Goal: Information Seeking & Learning: Learn about a topic

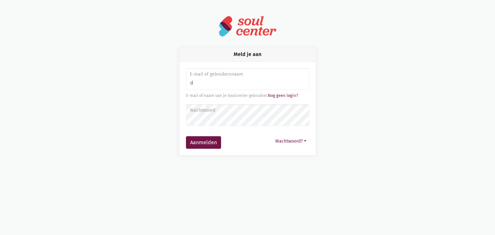
type input "[EMAIL_ADDRESS][DOMAIN_NAME]"
click at [209, 111] on label "Wachtwoord" at bounding box center [247, 110] width 115 height 7
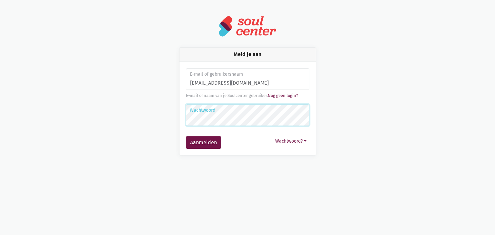
click at [186, 136] on button "Aanmelden" at bounding box center [203, 142] width 35 height 13
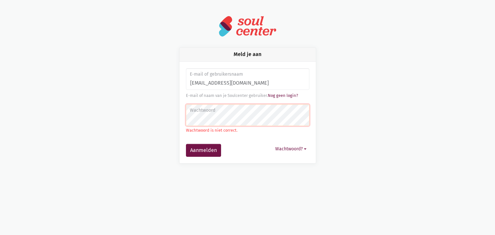
click at [201, 114] on label "Wachtwoord" at bounding box center [247, 110] width 115 height 7
click at [208, 151] on button "Aanmelden" at bounding box center [203, 150] width 35 height 13
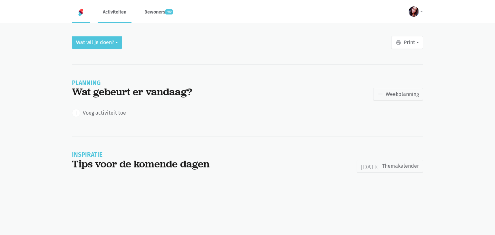
click at [121, 10] on link "Activiteiten" at bounding box center [115, 12] width 34 height 22
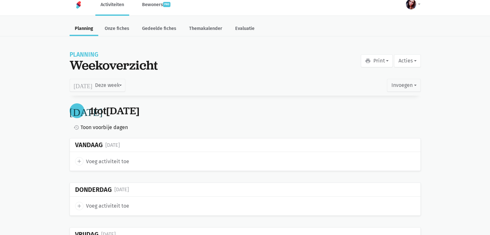
scroll to position [5, 0]
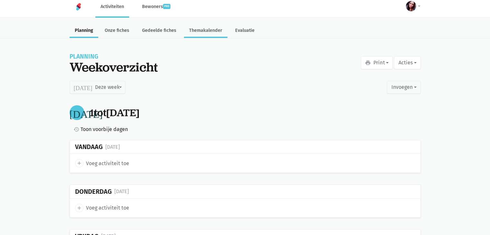
click at [196, 29] on link "Themakalender" at bounding box center [206, 31] width 44 height 14
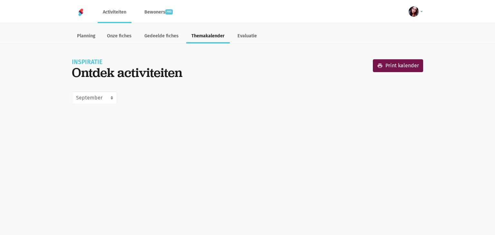
select select "9-2025"
click at [113, 97] on select "Juni Juli Augustus September Oktober November December Januari 2026 Februari 20…" at bounding box center [94, 98] width 45 height 13
click at [72, 92] on select "Juni Juli Augustus September Oktober November December Januari 2026 Februari 20…" at bounding box center [94, 98] width 45 height 13
click at [99, 113] on html "notification_important Opgepast Je gebruikt een verouderde internet browser waa…" at bounding box center [247, 56] width 495 height 113
click at [392, 66] on link "print Print kalender" at bounding box center [398, 65] width 50 height 13
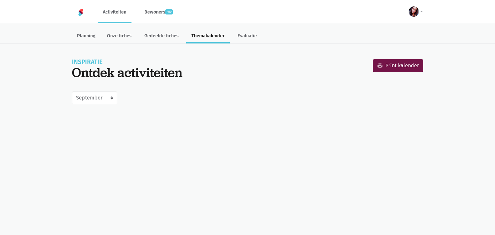
select select "9-2025"
click at [123, 33] on link "Onze fiches" at bounding box center [119, 37] width 35 height 14
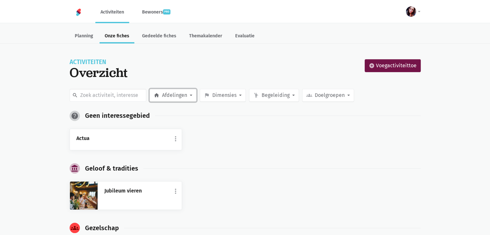
click at [192, 95] on button "home Afdelingen" at bounding box center [173, 95] width 47 height 13
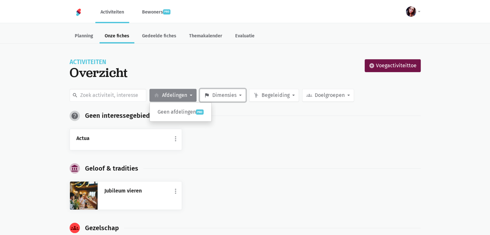
click at [237, 96] on button "flag Dimensies" at bounding box center [223, 95] width 46 height 13
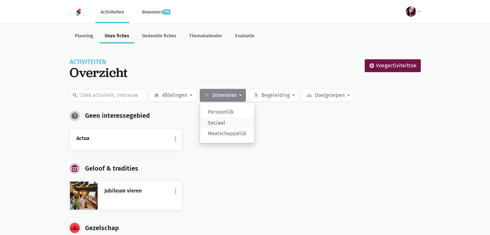
click at [227, 122] on label "Sociaal" at bounding box center [227, 123] width 54 height 11
click at [0, 0] on input "Sociaal" at bounding box center [0, 0] width 0 height 0
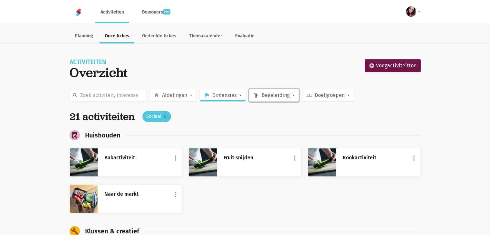
click at [291, 93] on button "emoji_people Begeleiding" at bounding box center [274, 95] width 50 height 13
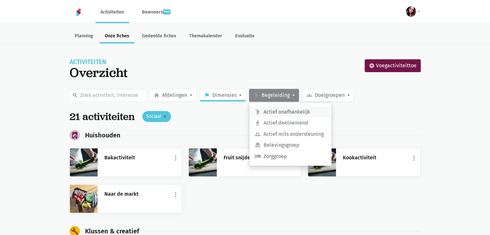
click at [291, 107] on label "emoji_people Actief onafhankelijk" at bounding box center [291, 112] width 82 height 11
click at [0, 0] on input "emoji_people Actief onafhankelijk" at bounding box center [0, 0] width 0 height 0
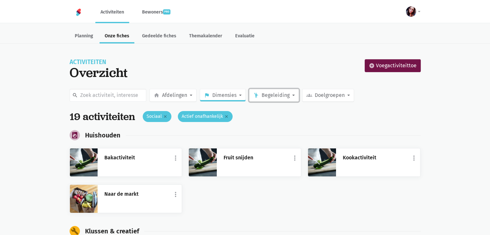
click at [291, 95] on button "emoji_people Begeleiding" at bounding box center [274, 95] width 50 height 13
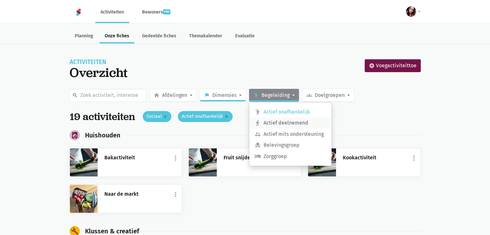
click at [287, 124] on label "directions_walk Actief deelnemend" at bounding box center [291, 123] width 82 height 11
click at [0, 0] on input "directions_walk Actief deelnemend" at bounding box center [0, 0] width 0 height 0
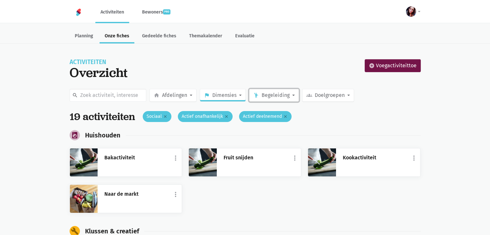
click at [297, 96] on button "emoji_people Begeleiding" at bounding box center [274, 95] width 50 height 13
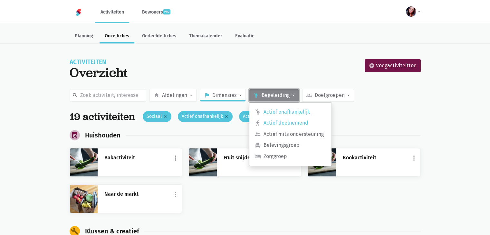
click at [297, 96] on button "emoji_people Begeleiding" at bounding box center [274, 95] width 50 height 13
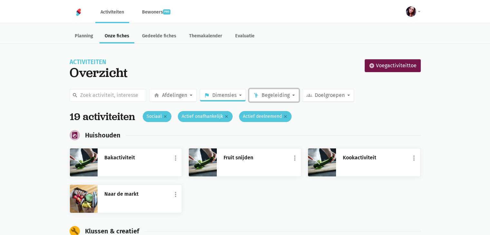
click at [297, 96] on button "emoji_people Begeleiding" at bounding box center [274, 95] width 50 height 13
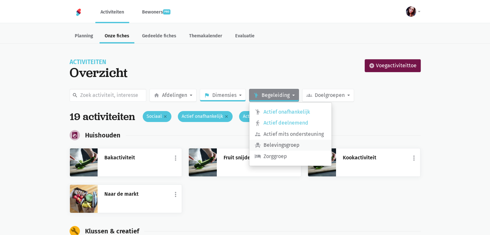
click at [288, 145] on label "event_seat Belevingsgroep" at bounding box center [291, 145] width 82 height 11
click at [0, 0] on input "event_seat Belevingsgroep" at bounding box center [0, 0] width 0 height 0
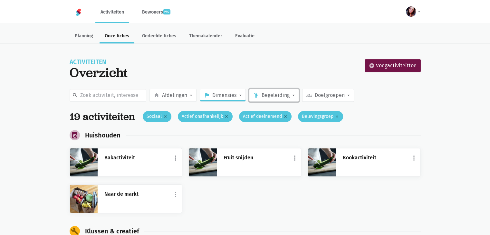
click at [291, 96] on button "emoji_people Begeleiding" at bounding box center [274, 95] width 50 height 13
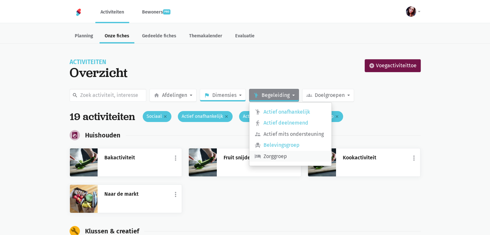
click at [280, 155] on label "local_hotel Zorggroep" at bounding box center [291, 156] width 82 height 11
click at [0, 0] on input "local_hotel Zorggroep" at bounding box center [0, 0] width 0 height 0
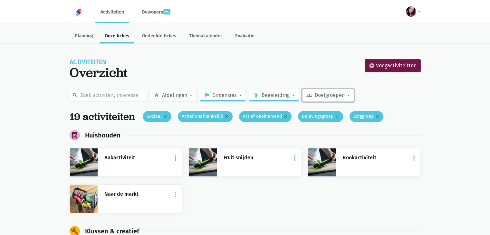
click at [341, 92] on span "Doelgroepen" at bounding box center [330, 95] width 30 height 8
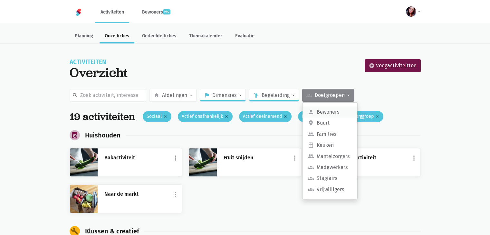
click at [333, 112] on label "person Bewoners" at bounding box center [330, 112] width 55 height 11
click at [0, 0] on input "person Bewoners" at bounding box center [0, 0] width 0 height 0
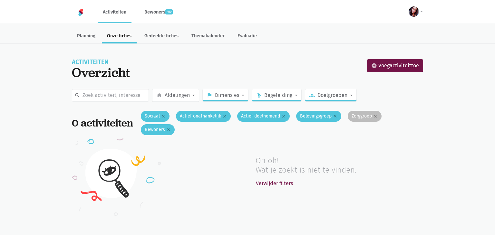
click at [378, 114] on icon "close" at bounding box center [375, 116] width 5 height 5
click at [0, 0] on input "Zorggroep close" at bounding box center [0, 0] width 0 height 0
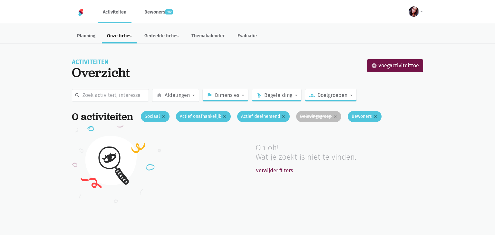
click at [339, 112] on label "Belevingsgroep close" at bounding box center [318, 116] width 45 height 11
click at [0, 0] on input "Belevingsgroep close" at bounding box center [0, 0] width 0 height 0
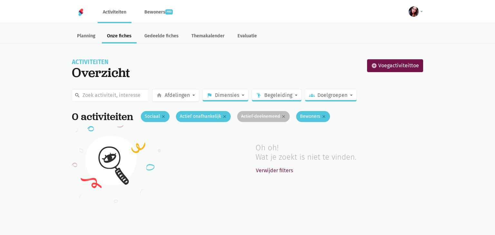
click at [286, 114] on icon "close" at bounding box center [283, 116] width 5 height 5
click at [0, 0] on input "Actief deelnemend close" at bounding box center [0, 0] width 0 height 0
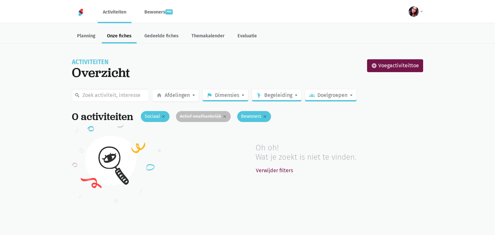
click at [226, 113] on label "Actief onafhankelijk close" at bounding box center [203, 116] width 55 height 11
click at [0, 0] on input "Actief onafhankelijk close" at bounding box center [0, 0] width 0 height 0
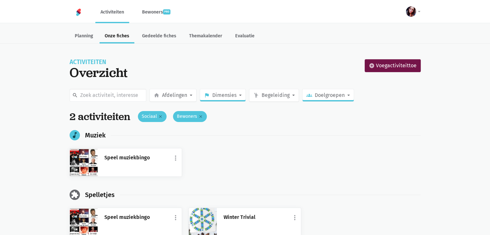
scroll to position [17, 0]
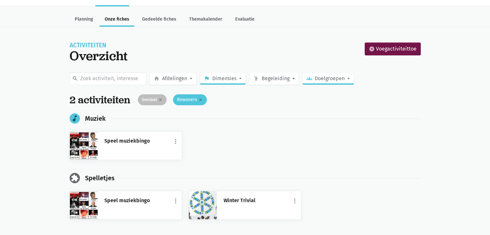
click at [162, 96] on label "Sociaal close" at bounding box center [152, 99] width 29 height 11
click at [0, 0] on input "Sociaal close" at bounding box center [0, 0] width 0 height 0
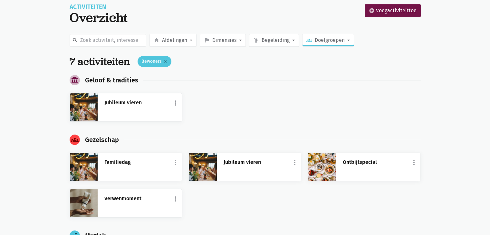
scroll to position [52, 0]
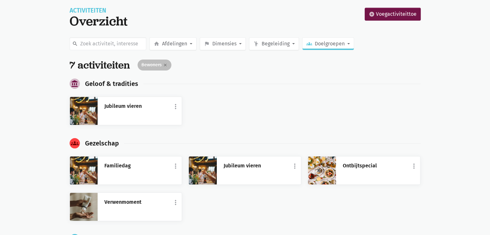
click at [166, 65] on icon "close" at bounding box center [165, 65] width 5 height 5
click at [0, 0] on input "Bewoners close" at bounding box center [0, 0] width 0 height 0
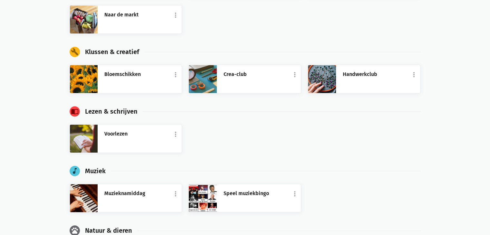
scroll to position [385, 0]
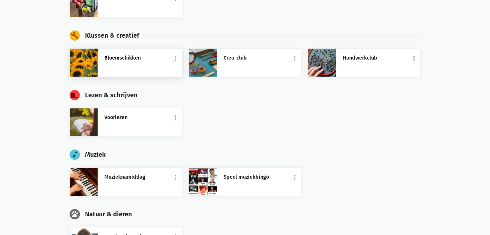
click at [148, 57] on link "Bloemschikken" at bounding box center [139, 58] width 71 height 8
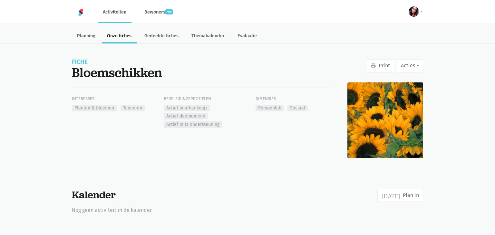
click at [488, 45] on main "Planning Onze fiches Gedeelde fiches Themakalender Evaluatie print Print Acties…" at bounding box center [247, 121] width 495 height 186
click at [495, 46] on main "Planning Onze fiches Gedeelde fiches Themakalender Evaluatie print Print Acties…" at bounding box center [247, 121] width 495 height 186
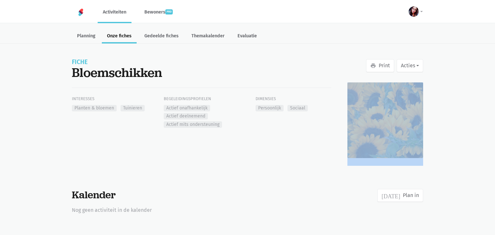
drag, startPoint x: 495, startPoint y: 46, endPoint x: 485, endPoint y: 101, distance: 55.7
click at [485, 101] on main "Planning Onze fiches Gedeelde fiches Themakalender Evaluatie print Print Acties…" at bounding box center [247, 121] width 495 height 186
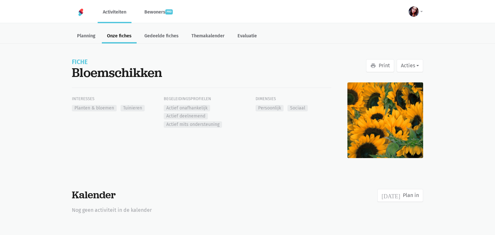
click at [309, 215] on html "notification_important Opgepast Je gebruikt een verouderde internet browser waa…" at bounding box center [247, 111] width 495 height 222
click at [411, 64] on button "Acties" at bounding box center [410, 65] width 26 height 13
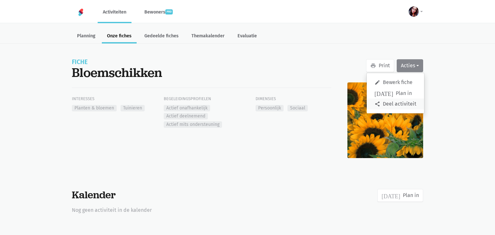
click at [399, 105] on link "share Deel activiteit" at bounding box center [395, 104] width 57 height 11
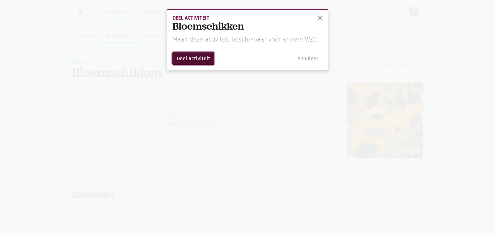
click at [205, 56] on button "Deel activiteit" at bounding box center [193, 58] width 42 height 13
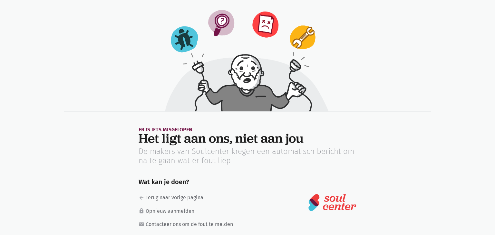
drag, startPoint x: 494, startPoint y: 21, endPoint x: 488, endPoint y: 76, distance: 55.7
click at [488, 76] on div "Er is iets misgelopen Het ligt aan ons, niet aan jou De makers van Soulcenter k…" at bounding box center [247, 121] width 495 height 226
click at [183, 200] on link "arrow_back Terug naar vorige pagina" at bounding box center [189, 198] width 101 height 8
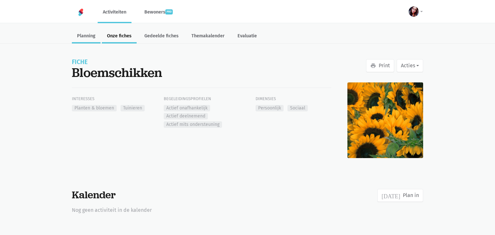
click at [90, 38] on link "Planning" at bounding box center [86, 37] width 29 height 14
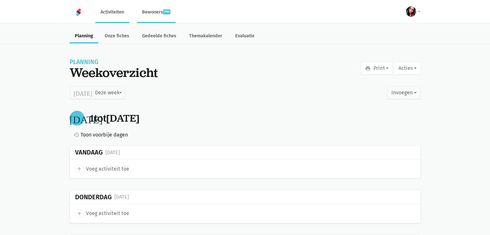
click at [160, 13] on link "Bewoners pro" at bounding box center [156, 12] width 39 height 22
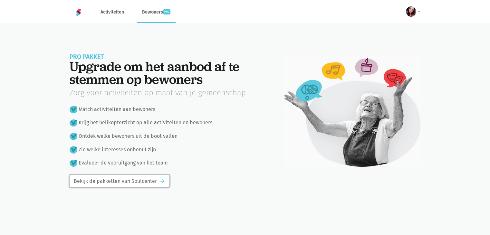
click at [152, 182] on link "Bekijk de pakketten van Soulcenter arrow_forward" at bounding box center [120, 181] width 100 height 13
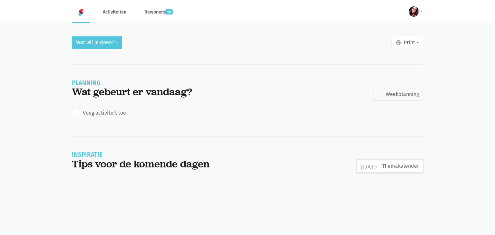
click at [405, 163] on link "today Themakalender" at bounding box center [390, 166] width 66 height 13
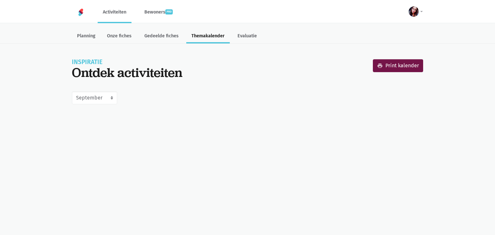
select select "9-2025"
click at [113, 96] on select "Juni Juli Augustus September Oktober November December Januari 2026 Februari 20…" at bounding box center [94, 98] width 45 height 13
click at [390, 66] on link "print Print kalender" at bounding box center [398, 65] width 50 height 13
select select "9-2025"
click at [82, 10] on img at bounding box center [81, 12] width 8 height 8
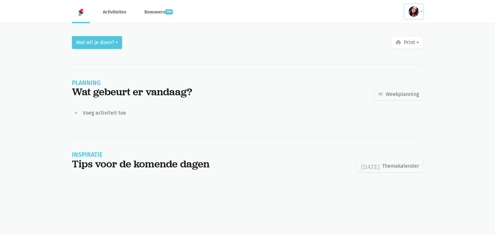
click at [419, 16] on button at bounding box center [414, 11] width 19 height 15
click at [401, 64] on link "groups Workshops" at bounding box center [399, 66] width 48 height 11
click at [121, 6] on link "Activiteiten" at bounding box center [115, 12] width 34 height 22
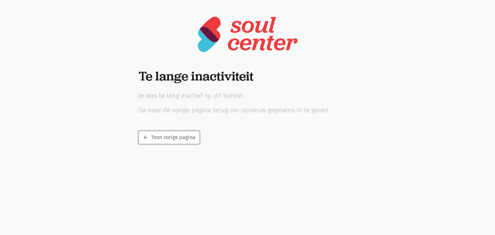
click at [144, 137] on icon "arrow_back" at bounding box center [146, 138] width 6 height 6
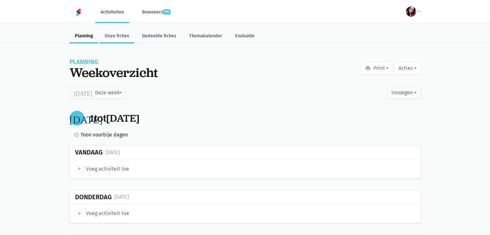
click at [120, 34] on link "Onze fiches" at bounding box center [117, 37] width 35 height 14
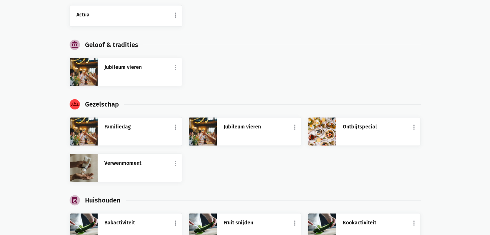
scroll to position [136, 0]
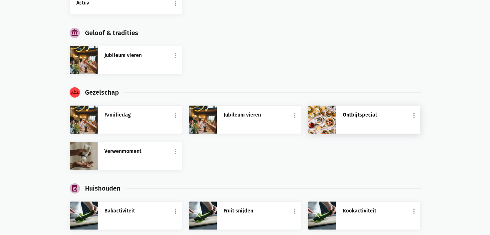
click at [343, 113] on link "Ontbijtspecial" at bounding box center [378, 115] width 71 height 8
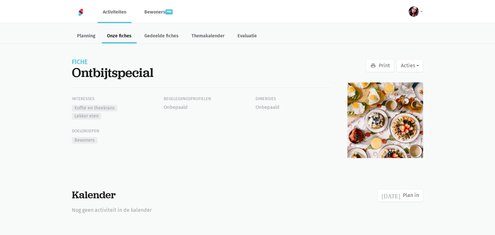
drag, startPoint x: 493, startPoint y: 56, endPoint x: 493, endPoint y: 80, distance: 24.2
click at [493, 80] on main "Planning Onze fiches Gedeelde fiches Themakalender Evaluatie print Print Acties…" at bounding box center [247, 121] width 495 height 186
drag, startPoint x: 493, startPoint y: 80, endPoint x: 484, endPoint y: 63, distance: 19.6
click at [484, 63] on main "Planning Onze fiches Gedeelde fiches Themakalender Evaluatie print Print Acties…" at bounding box center [247, 121] width 495 height 186
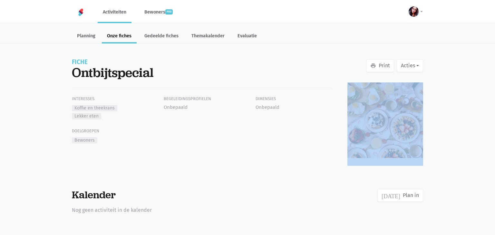
drag, startPoint x: 495, startPoint y: 45, endPoint x: 494, endPoint y: 97, distance: 52.2
click at [494, 97] on main "Planning Onze fiches Gedeelde fiches Themakalender Evaluatie print Print Acties…" at bounding box center [247, 121] width 495 height 186
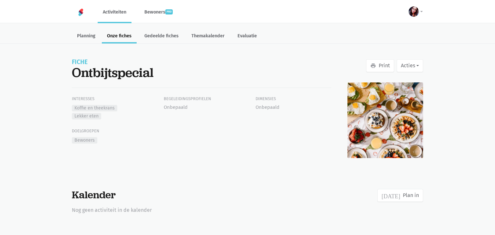
click at [249, 134] on div "Interesses Koffie en theekrans Lekker eten Begeleidingsprofielen Onbepaald Dime…" at bounding box center [202, 124] width 276 height 56
click at [146, 33] on link "Gedeelde fiches" at bounding box center [161, 37] width 44 height 14
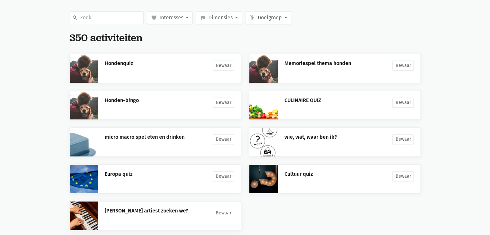
scroll to position [111, 0]
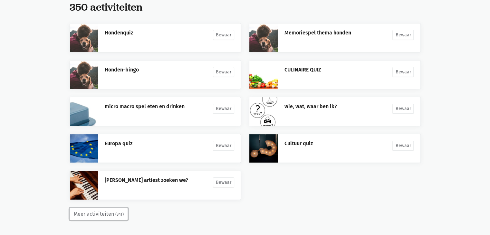
click at [96, 212] on button "Meer activiteiten (341)" at bounding box center [99, 214] width 58 height 13
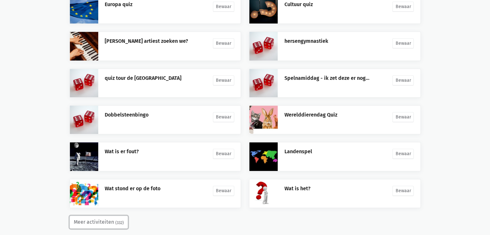
scroll to position [258, 0]
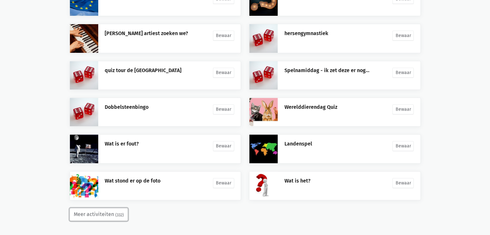
click at [102, 213] on button "Meer activiteiten (332)" at bounding box center [99, 214] width 58 height 13
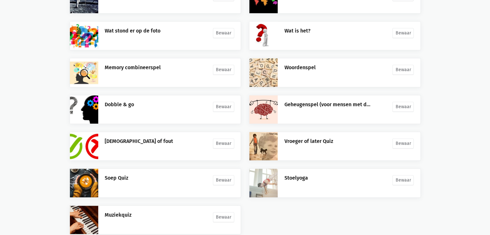
scroll to position [412, 0]
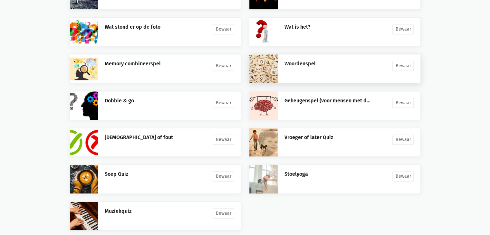
click at [272, 64] on link at bounding box center [264, 68] width 28 height 28
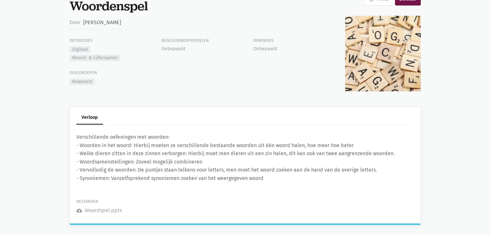
scroll to position [72, 0]
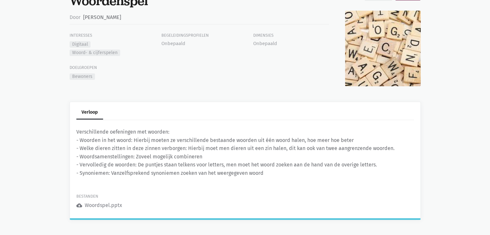
click at [93, 204] on div "Woordspel.pptx" at bounding box center [103, 205] width 37 height 8
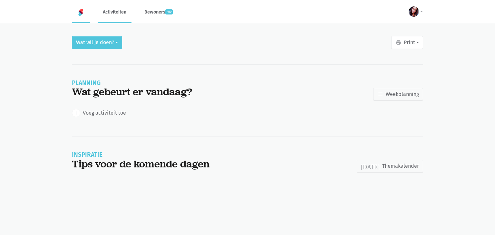
click at [119, 13] on link "Activiteiten" at bounding box center [115, 12] width 34 height 22
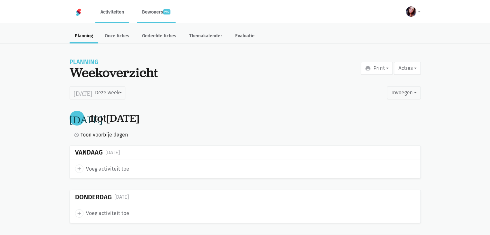
click at [157, 12] on link "Bewoners pro" at bounding box center [156, 12] width 39 height 22
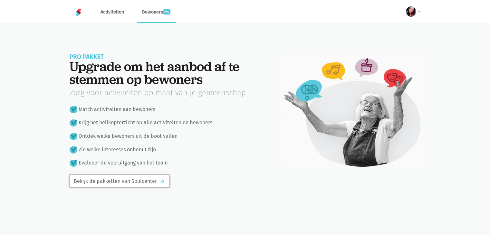
click at [124, 181] on link "Bekijk de pakketten van Soulcenter arrow_forward" at bounding box center [120, 181] width 100 height 13
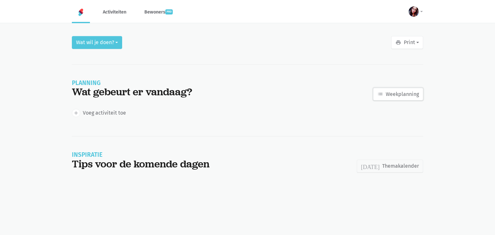
click at [387, 96] on link "list Weekplanning" at bounding box center [398, 94] width 50 height 13
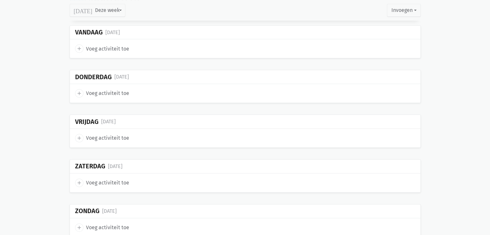
scroll to position [107, 0]
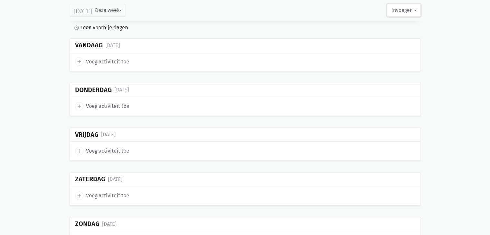
click at [406, 13] on button "Invoegen" at bounding box center [404, 10] width 34 height 13
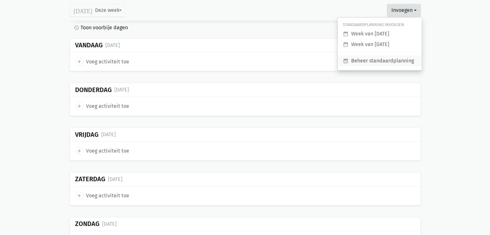
click at [403, 60] on link "calendar_month Beheer standaardplanning" at bounding box center [380, 60] width 84 height 11
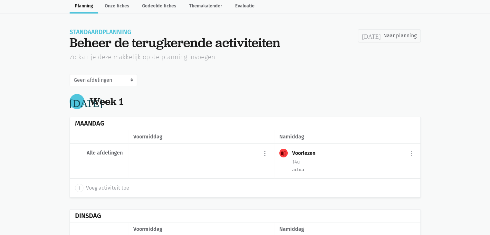
scroll to position [24, 0]
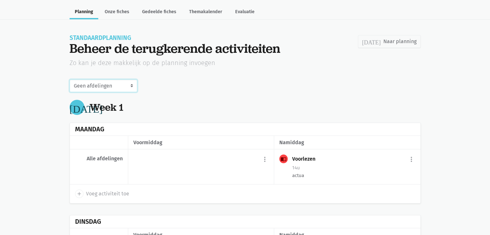
click at [130, 85] on select "Geen afdelingen" at bounding box center [104, 86] width 68 height 13
click at [399, 39] on link "[DATE] Naar planning" at bounding box center [389, 41] width 63 height 13
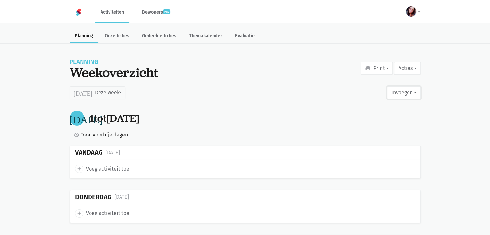
click at [408, 94] on button "Invoegen" at bounding box center [404, 92] width 34 height 13
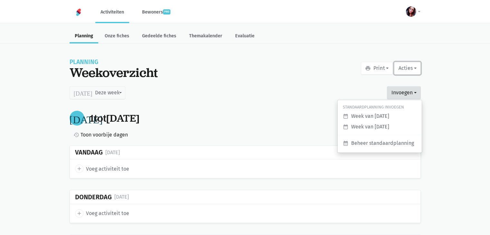
click at [405, 67] on button "Acties" at bounding box center [407, 68] width 26 height 13
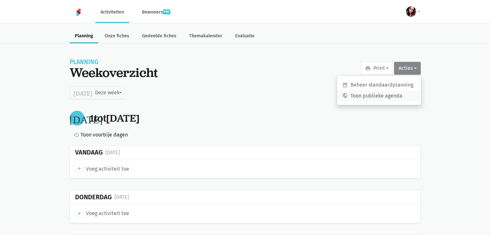
click at [397, 95] on link "public Toon publieke agenda" at bounding box center [379, 96] width 84 height 11
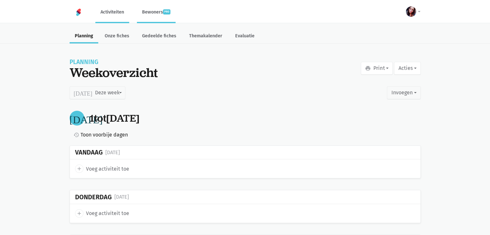
click at [153, 13] on link "Bewoners pro" at bounding box center [156, 12] width 39 height 22
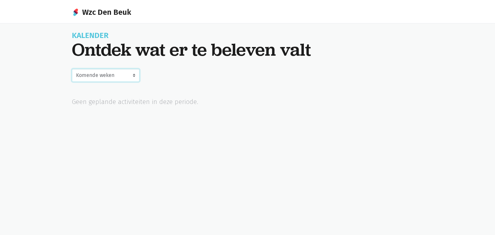
click at [133, 76] on select "[PERSON_NAME] September Komende weken Oktober November December" at bounding box center [106, 75] width 68 height 13
select select "10-2025"
click at [72, 69] on select "[PERSON_NAME] September Komende weken Oktober November December" at bounding box center [106, 75] width 68 height 13
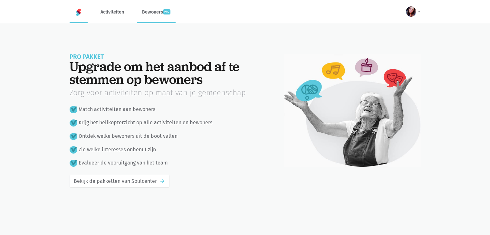
click at [79, 12] on img at bounding box center [79, 12] width 8 height 8
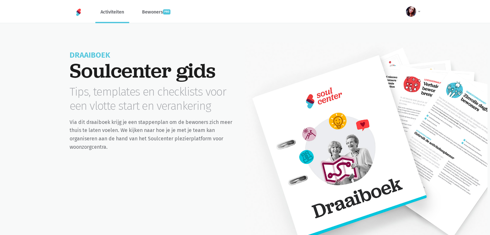
click at [116, 11] on link "Activiteiten" at bounding box center [112, 12] width 34 height 22
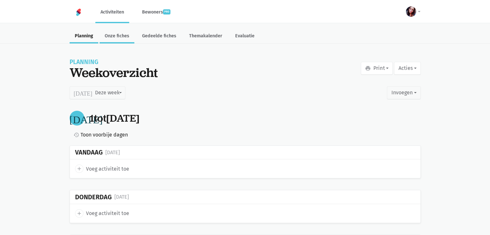
click at [123, 35] on link "Onze fiches" at bounding box center [117, 37] width 35 height 14
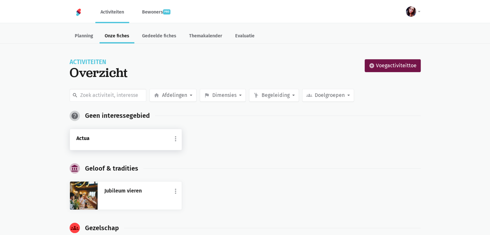
click at [166, 134] on link "Actua" at bounding box center [125, 138] width 99 height 8
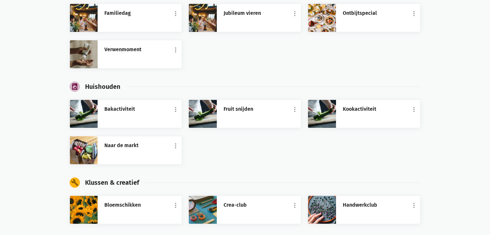
scroll to position [240, 0]
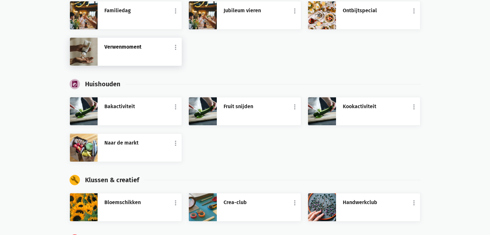
click at [133, 47] on link "Verwenmoment" at bounding box center [139, 47] width 71 height 8
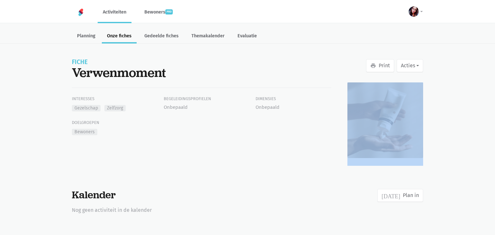
drag, startPoint x: 494, startPoint y: 51, endPoint x: 495, endPoint y: 94, distance: 43.2
click at [495, 94] on main "Planning Onze fiches Gedeelde fiches Themakalender Evaluatie print Print Acties…" at bounding box center [247, 121] width 495 height 186
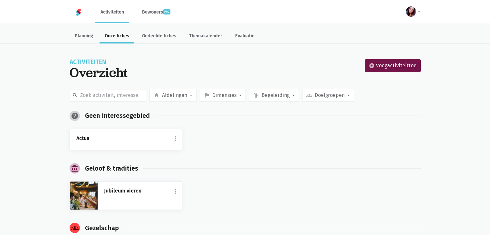
scroll to position [240, 0]
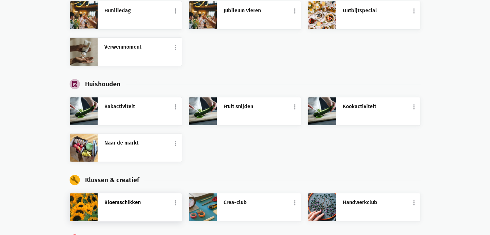
click at [114, 204] on link "Bloemschikken" at bounding box center [139, 203] width 71 height 8
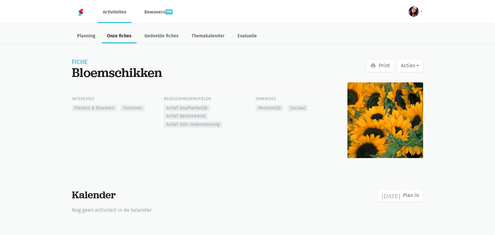
click at [125, 216] on html "notification_important Opgepast Je gebruikt een verouderde internet browser waa…" at bounding box center [247, 111] width 495 height 222
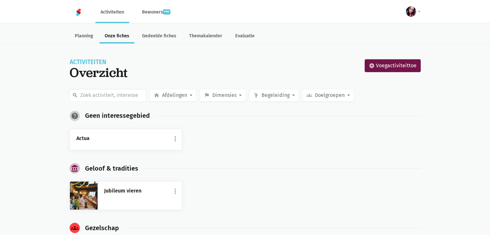
scroll to position [240, 0]
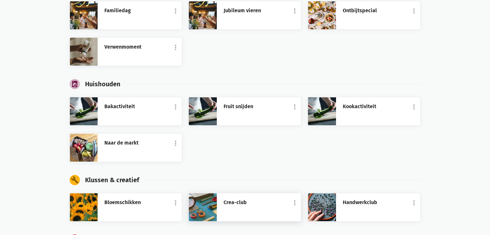
click at [206, 198] on img at bounding box center [203, 207] width 28 height 28
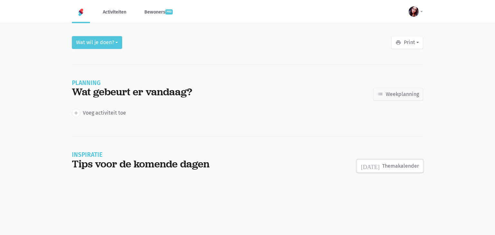
click at [407, 164] on link "[DATE] Themakalender" at bounding box center [390, 166] width 66 height 13
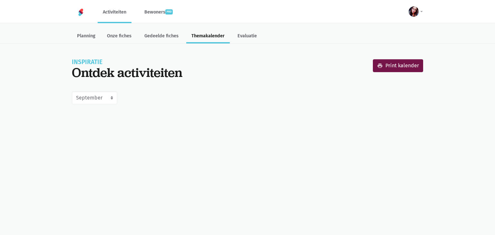
select select "9-2025"
